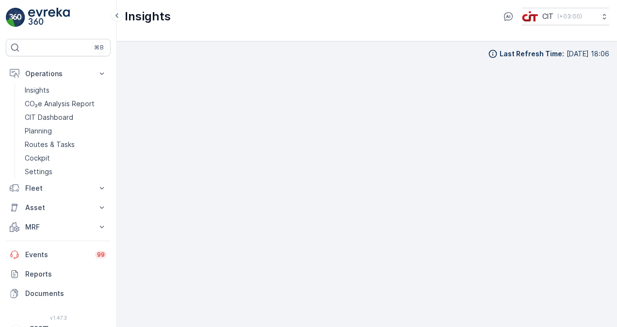
scroll to position [8, 0]
click at [42, 131] on p "Planning" at bounding box center [38, 131] width 27 height 10
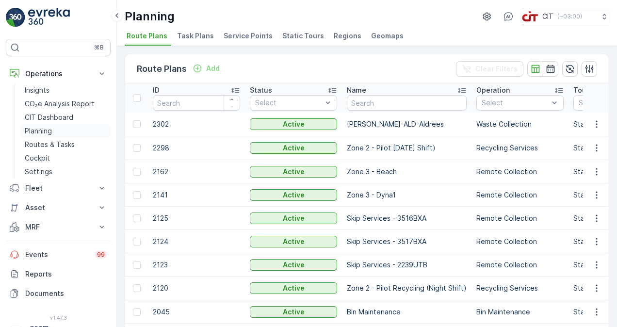
click at [46, 130] on p "Planning" at bounding box center [38, 131] width 27 height 10
click at [596, 121] on icon "button" at bounding box center [597, 124] width 10 height 10
click at [38, 130] on p "Planning" at bounding box center [38, 131] width 27 height 10
click at [195, 36] on span "Task Plans" at bounding box center [195, 36] width 37 height 10
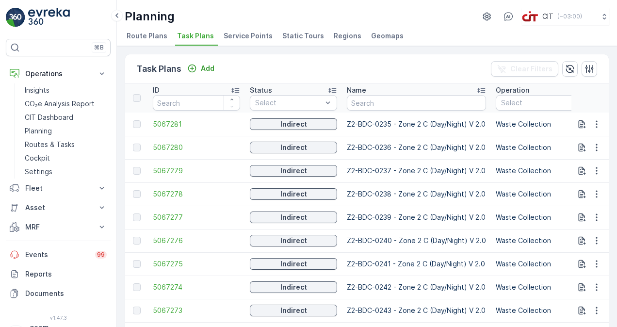
click at [154, 35] on span "Route Plans" at bounding box center [147, 36] width 41 height 10
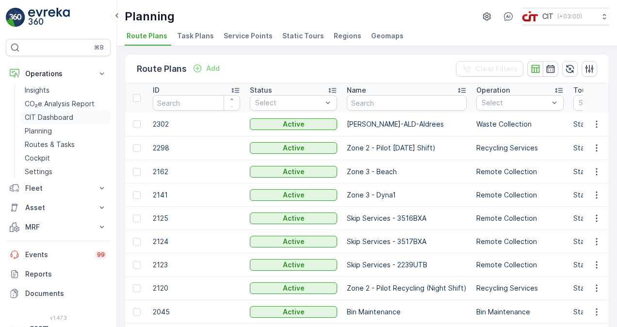
click at [49, 116] on p "CIT Dashboard" at bounding box center [49, 118] width 49 height 10
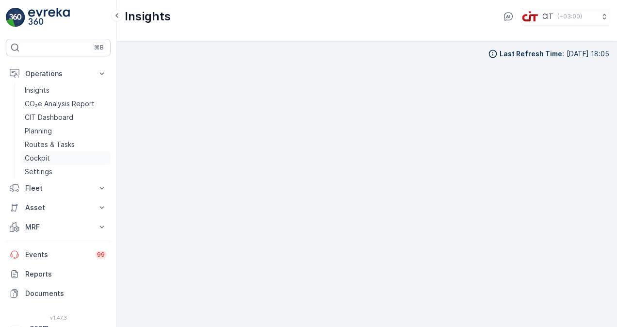
click at [35, 158] on p "Cockpit" at bounding box center [37, 158] width 25 height 10
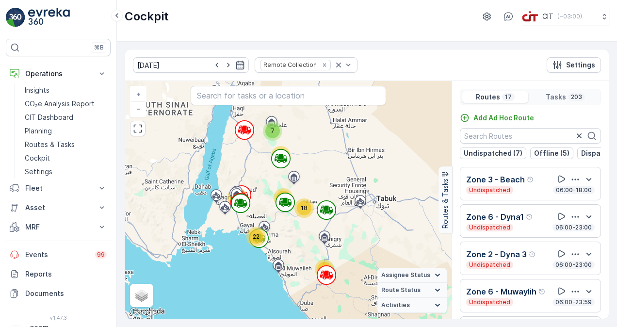
click at [573, 182] on icon "button" at bounding box center [576, 180] width 10 height 10
click at [568, 197] on span "See More Details" at bounding box center [573, 193] width 56 height 10
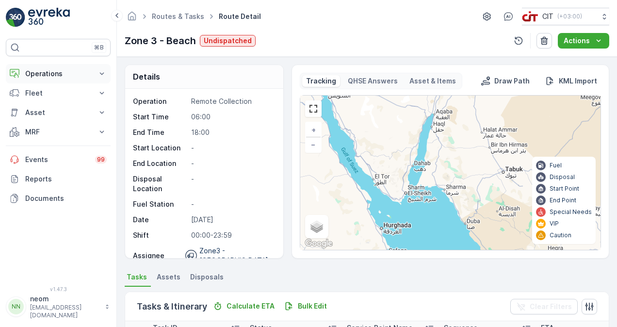
click at [101, 71] on icon at bounding box center [102, 74] width 10 height 10
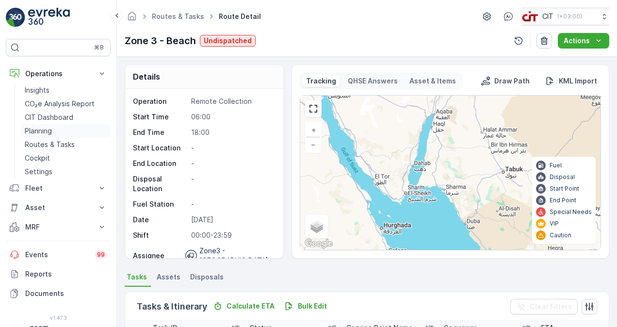
click at [39, 129] on p "Planning" at bounding box center [38, 131] width 27 height 10
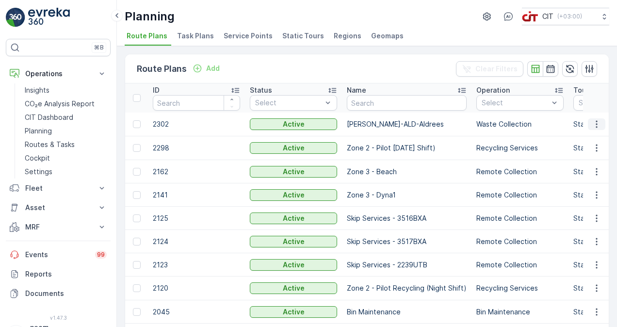
click at [595, 121] on icon "button" at bounding box center [597, 124] width 10 height 10
click at [590, 136] on span "Edit Route Plan" at bounding box center [588, 138] width 50 height 10
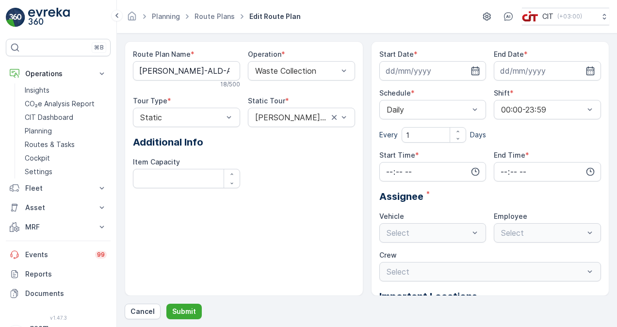
type input "[DATE]"
type input "00:01"
type input "23:59"
click at [48, 72] on p "Operations" at bounding box center [58, 74] width 66 height 10
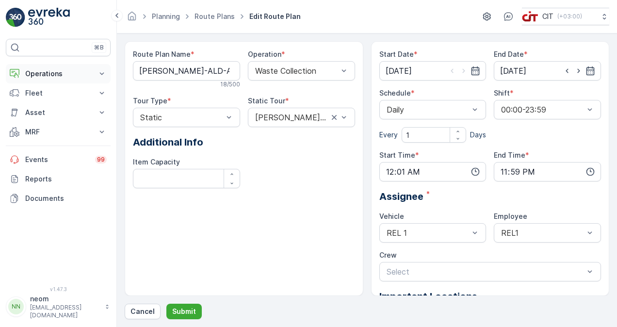
click at [48, 72] on p "Operations" at bounding box center [58, 74] width 66 height 10
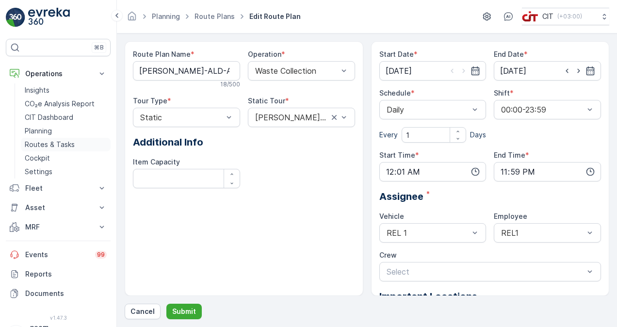
click at [42, 146] on p "Routes & Tasks" at bounding box center [50, 145] width 50 height 10
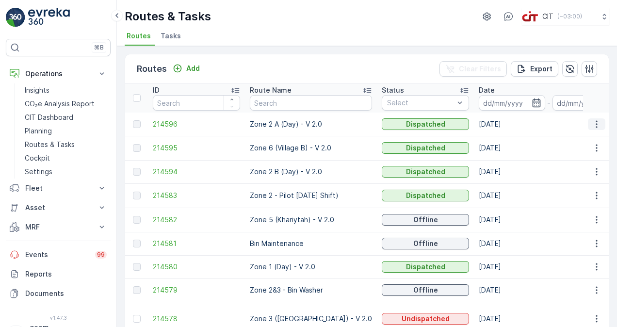
click at [596, 121] on icon "button" at bounding box center [596, 123] width 1 height 7
click at [585, 135] on span "See More Details" at bounding box center [574, 138] width 56 height 10
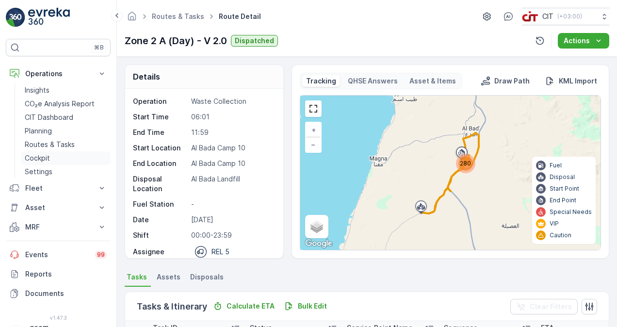
click at [39, 158] on p "Cockpit" at bounding box center [37, 158] width 25 height 10
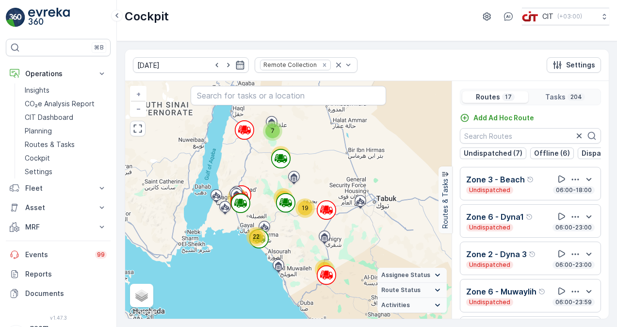
click at [519, 185] on p "Zone 3 - Beach" at bounding box center [495, 180] width 59 height 12
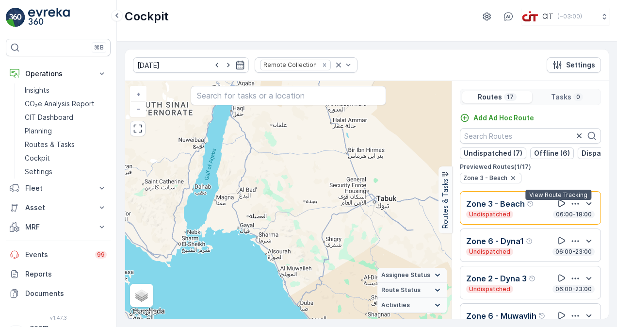
click at [557, 206] on icon at bounding box center [562, 204] width 10 height 10
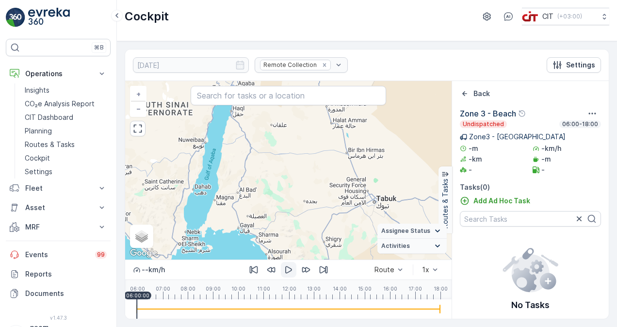
click at [291, 268] on icon "button" at bounding box center [289, 270] width 10 height 10
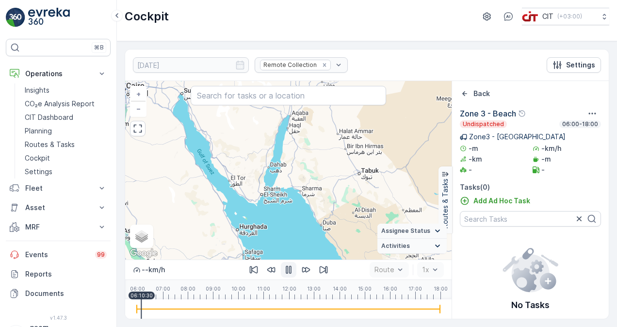
scroll to position [3, 0]
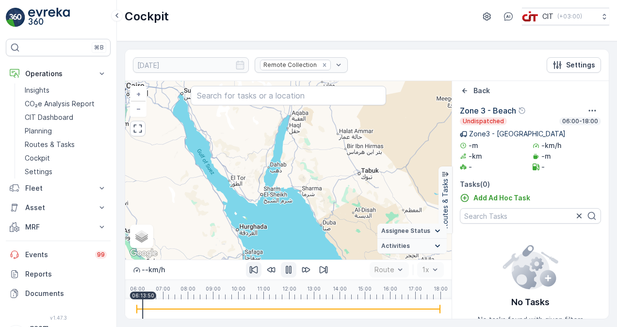
click at [255, 272] on icon "button" at bounding box center [254, 270] width 10 height 10
click at [254, 272] on icon "button" at bounding box center [254, 270] width 10 height 10
click at [254, 272] on icon "button" at bounding box center [253, 269] width 8 height 7
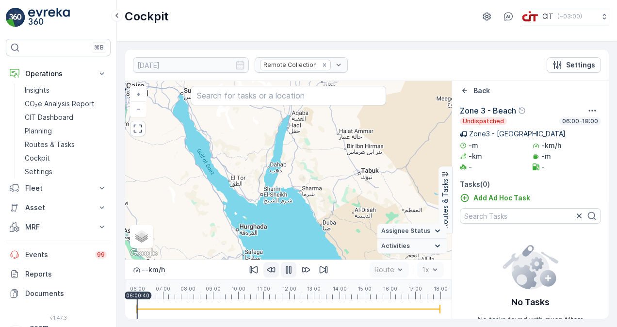
click at [272, 271] on icon "button" at bounding box center [271, 270] width 10 height 10
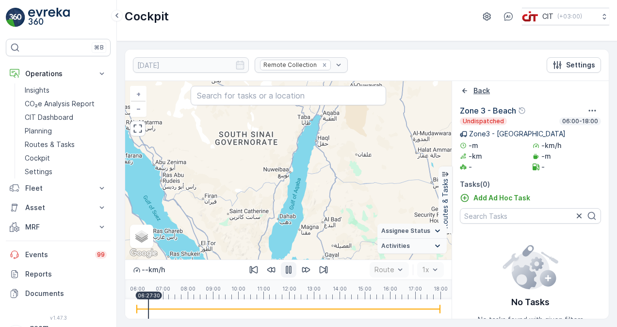
click at [480, 88] on p "Back" at bounding box center [482, 91] width 17 height 10
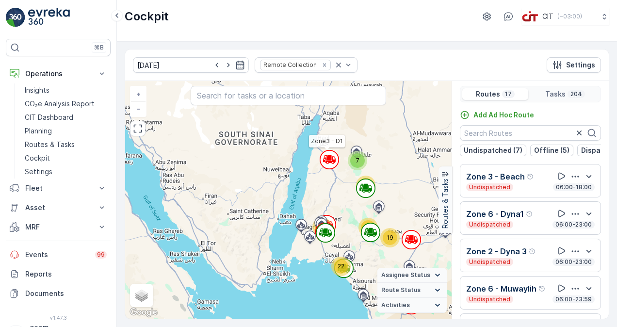
click at [327, 157] on icon at bounding box center [329, 158] width 5 height 4
click at [328, 159] on icon at bounding box center [329, 158] width 5 height 4
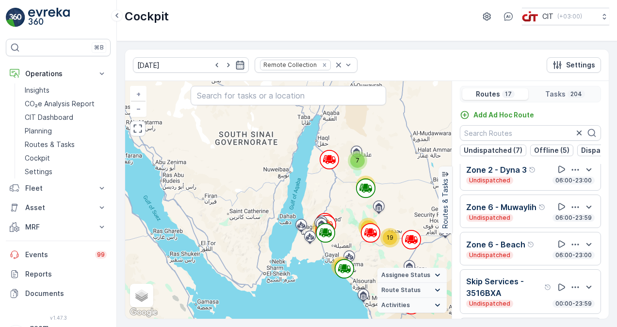
scroll to position [97, 0]
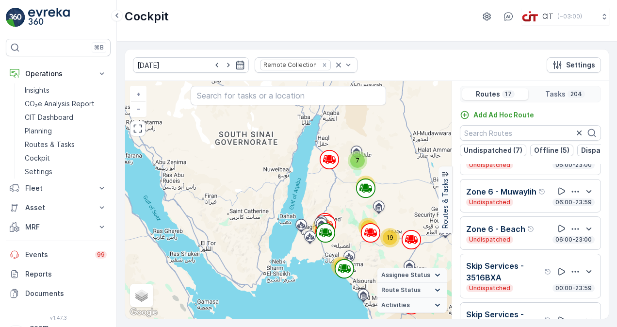
click at [547, 206] on div "Undispatched 06:00-23:59" at bounding box center [530, 203] width 129 height 8
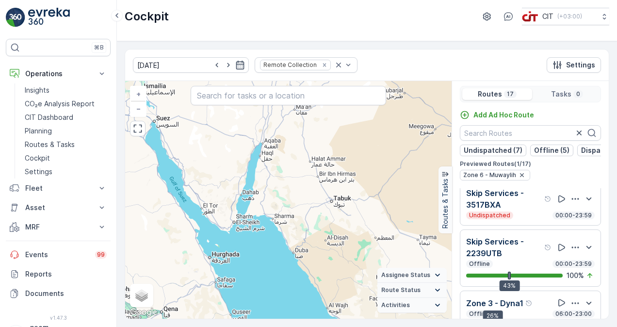
scroll to position [194, 0]
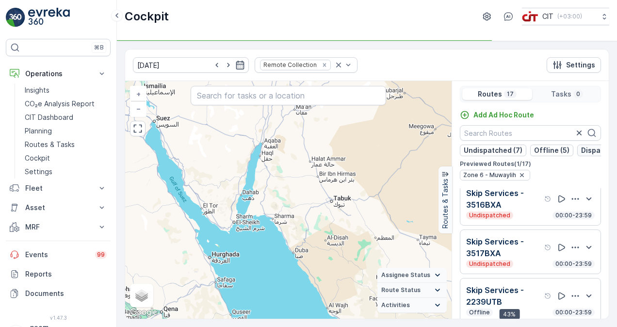
click at [588, 146] on p "Dispatched (5)" at bounding box center [606, 151] width 50 height 10
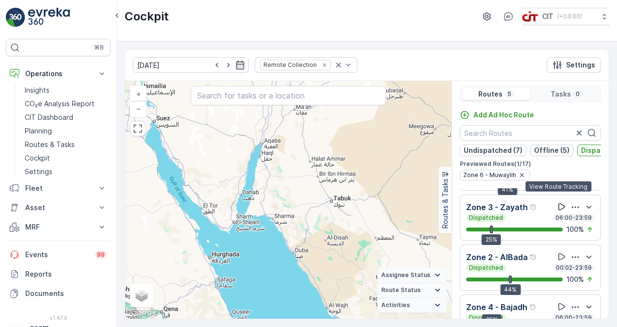
click at [558, 202] on icon at bounding box center [562, 207] width 10 height 10
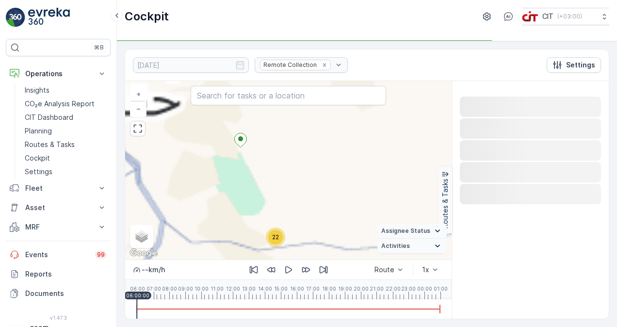
scroll to position [0, 0]
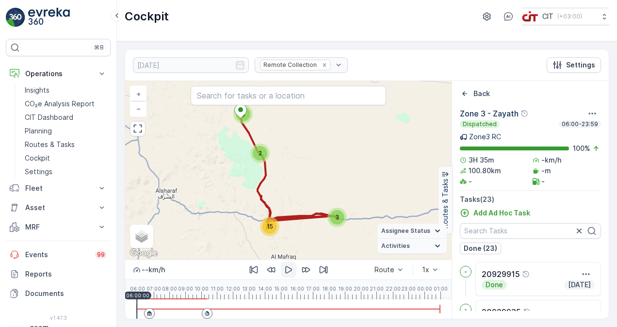
click at [290, 268] on icon "button" at bounding box center [288, 269] width 7 height 7
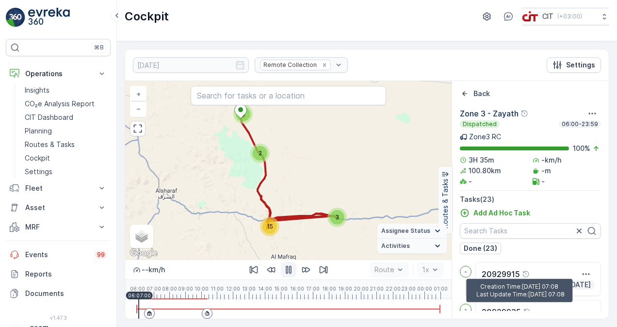
click at [528, 276] on icon "Help Tooltip Icon" at bounding box center [526, 274] width 6 height 6
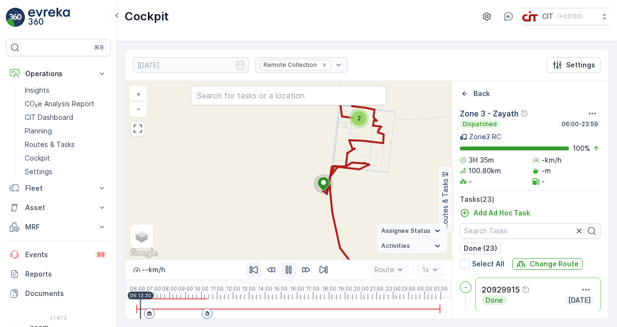
click at [257, 267] on icon "button" at bounding box center [253, 269] width 8 height 7
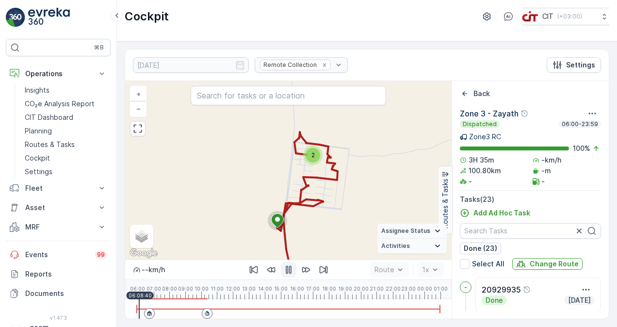
scroll to position [97, 0]
click at [501, 284] on div "20929937 Done [DATE]" at bounding box center [539, 273] width 126 height 34
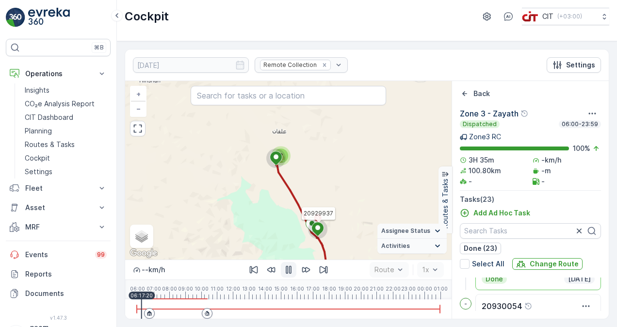
drag, startPoint x: 271, startPoint y: 118, endPoint x: 312, endPoint y: 193, distance: 84.7
click at [312, 193] on div "15 3 2 20929937 + − Satellite Roadmap Terrain Hybrid Leaflet Keyboard shortcuts…" at bounding box center [288, 170] width 327 height 179
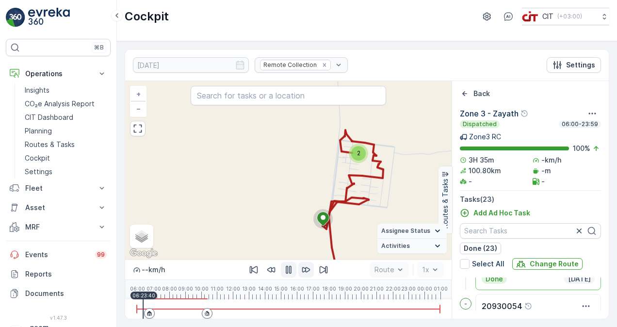
click at [310, 269] on icon "button" at bounding box center [306, 270] width 10 height 10
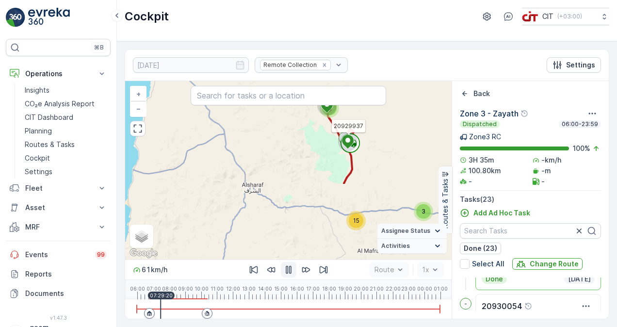
drag, startPoint x: 367, startPoint y: 244, endPoint x: 365, endPoint y: 162, distance: 81.6
click at [370, 157] on div "15 3 2 20929937 + − Satellite Roadmap Terrain Hybrid Leaflet Keyboard shortcuts…" at bounding box center [288, 170] width 327 height 179
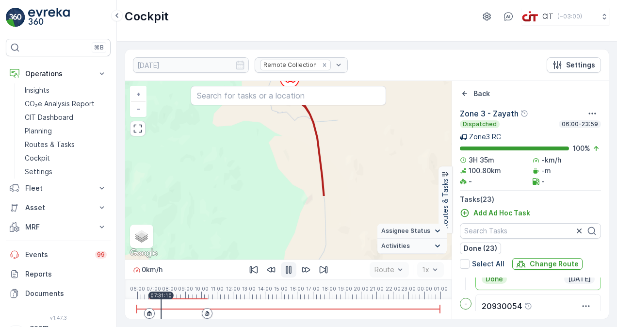
drag, startPoint x: 328, startPoint y: 244, endPoint x: 334, endPoint y: 152, distance: 92.4
click at [334, 152] on div "13 3 2 20929937 + − Satellite Roadmap Terrain Hybrid Leaflet Keyboard shortcuts…" at bounding box center [288, 170] width 327 height 179
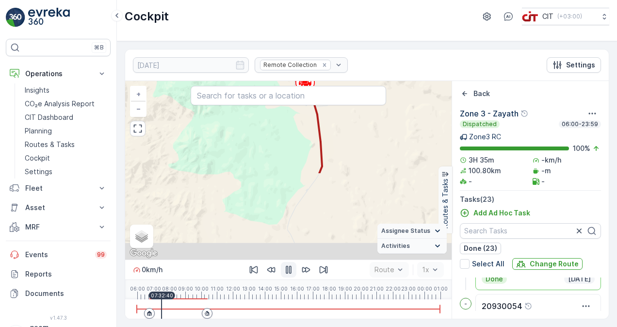
drag, startPoint x: 340, startPoint y: 246, endPoint x: 333, endPoint y: 135, distance: 110.8
click at [333, 135] on div "14 3 2 20929937 + − Satellite Roadmap Terrain Hybrid Leaflet Keyboard shortcuts…" at bounding box center [288, 170] width 327 height 179
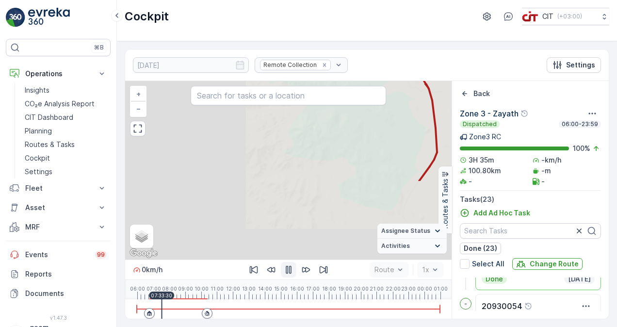
drag, startPoint x: 324, startPoint y: 247, endPoint x: 311, endPoint y: 144, distance: 103.8
click at [311, 144] on div "14 3 2 20929937 + − Satellite Roadmap Terrain Hybrid Leaflet Keyboard shortcuts…" at bounding box center [288, 170] width 327 height 179
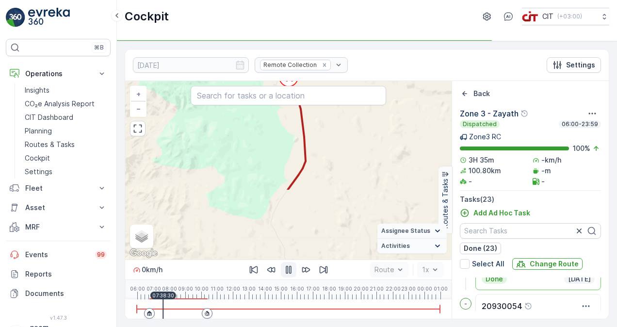
drag, startPoint x: 322, startPoint y: 229, endPoint x: 318, endPoint y: 140, distance: 89.4
click at [318, 140] on div "14 3 2 20929937 + − Satellite Roadmap Terrain Hybrid Leaflet Keyboard shortcuts…" at bounding box center [288, 170] width 327 height 179
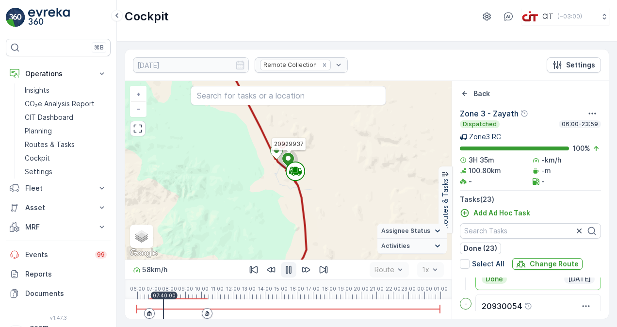
drag, startPoint x: 320, startPoint y: 240, endPoint x: 300, endPoint y: 126, distance: 115.8
click at [300, 126] on div "14 3 2 20929937 + − Satellite Roadmap Terrain Hybrid Leaflet Keyboard shortcuts…" at bounding box center [288, 170] width 327 height 179
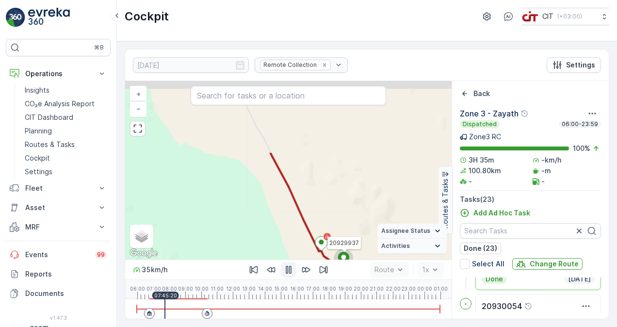
drag, startPoint x: 242, startPoint y: 128, endPoint x: 297, endPoint y: 223, distance: 110.2
click at [299, 236] on div "13 3 2 20929937 + − Satellite Roadmap Terrain Hybrid Leaflet Keyboard shortcuts…" at bounding box center [288, 170] width 327 height 179
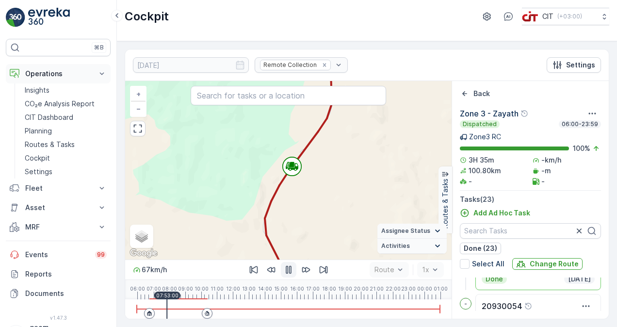
click at [71, 70] on p "Operations" at bounding box center [58, 74] width 66 height 10
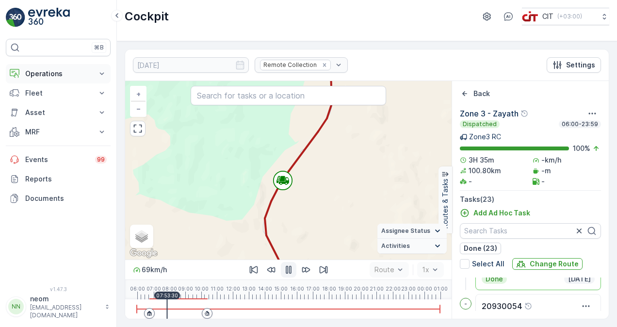
click at [70, 72] on p "Operations" at bounding box center [58, 74] width 66 height 10
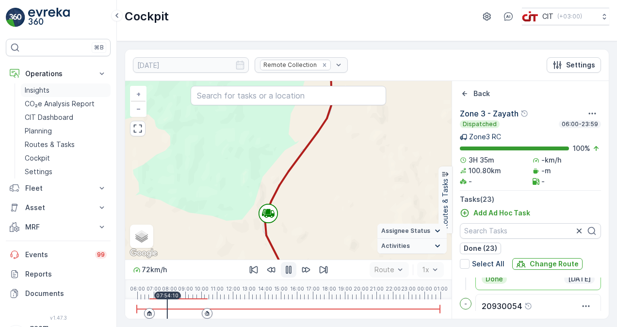
click at [50, 88] on link "Insights" at bounding box center [66, 90] width 90 height 14
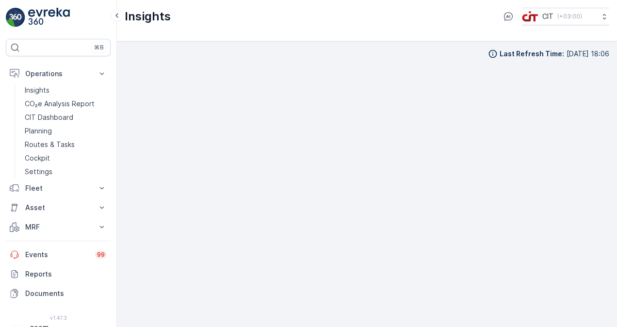
scroll to position [7, 0]
